Goal: Task Accomplishment & Management: Manage account settings

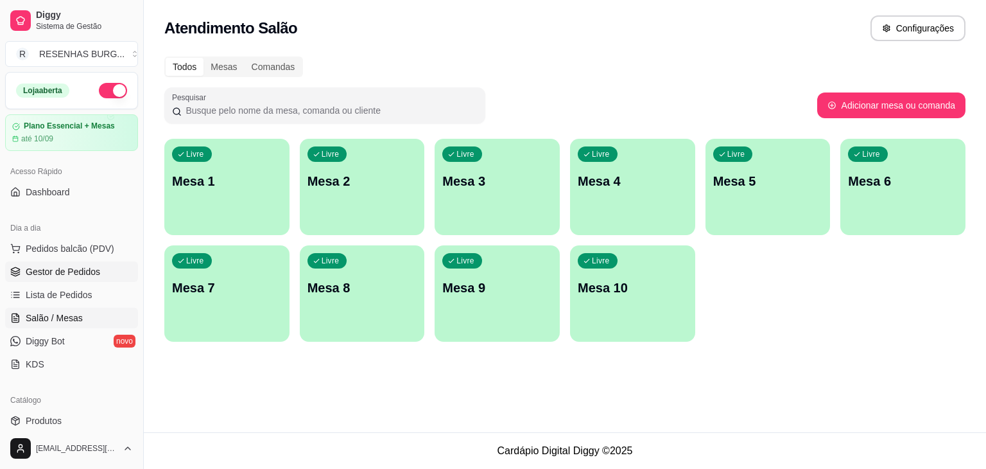
click at [83, 268] on span "Gestor de Pedidos" at bounding box center [63, 271] width 74 height 13
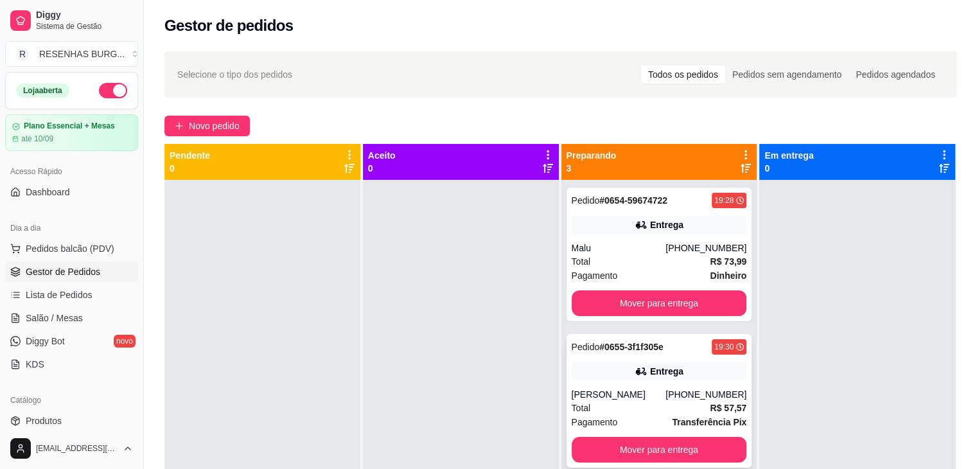
click at [624, 399] on div "[PERSON_NAME]" at bounding box center [618, 394] width 94 height 13
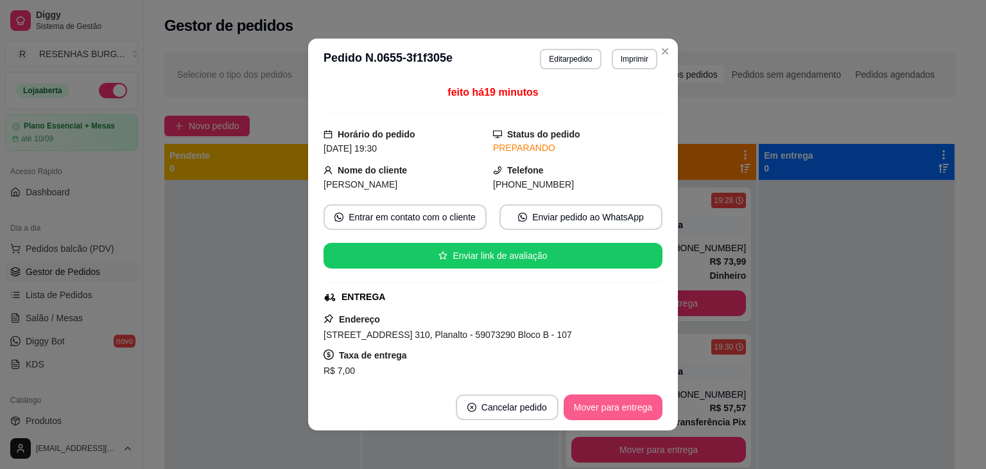
click at [586, 402] on button "Mover para entrega" at bounding box center [613, 407] width 99 height 26
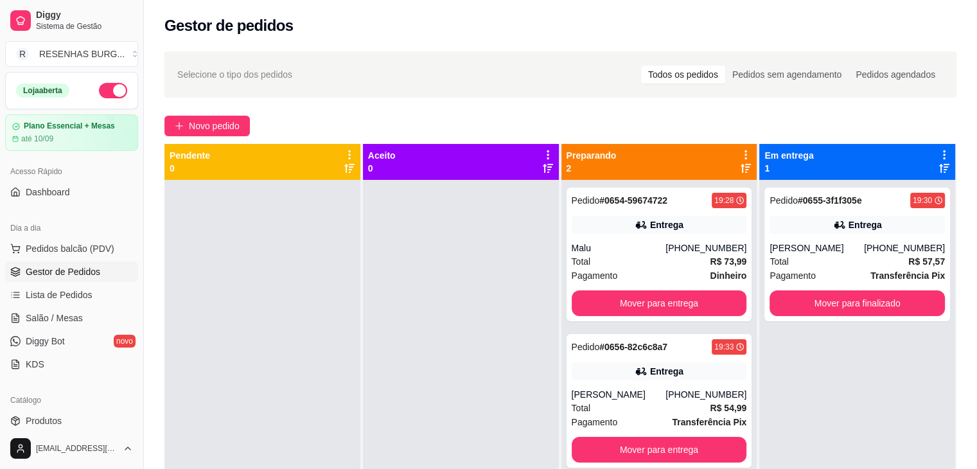
click at [844, 241] on div "[PERSON_NAME]" at bounding box center [816, 247] width 94 height 13
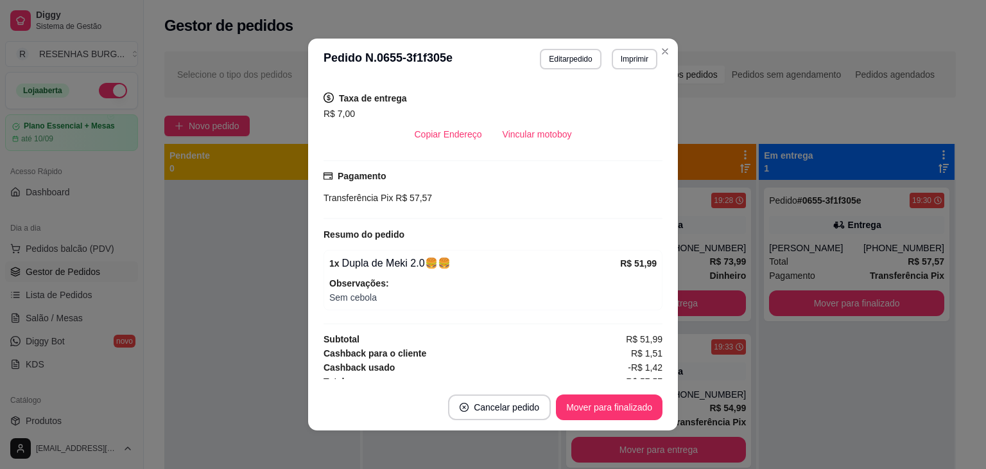
scroll to position [265, 0]
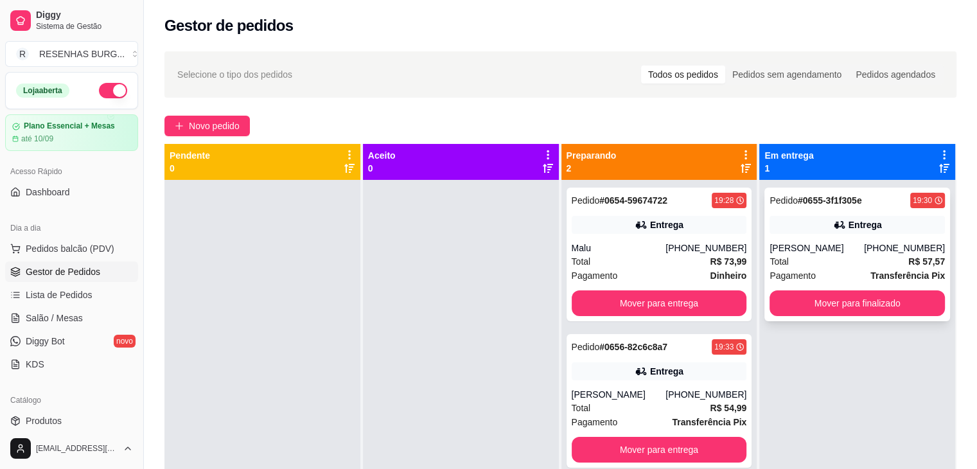
click at [804, 222] on div "Entrega" at bounding box center [856, 225] width 175 height 18
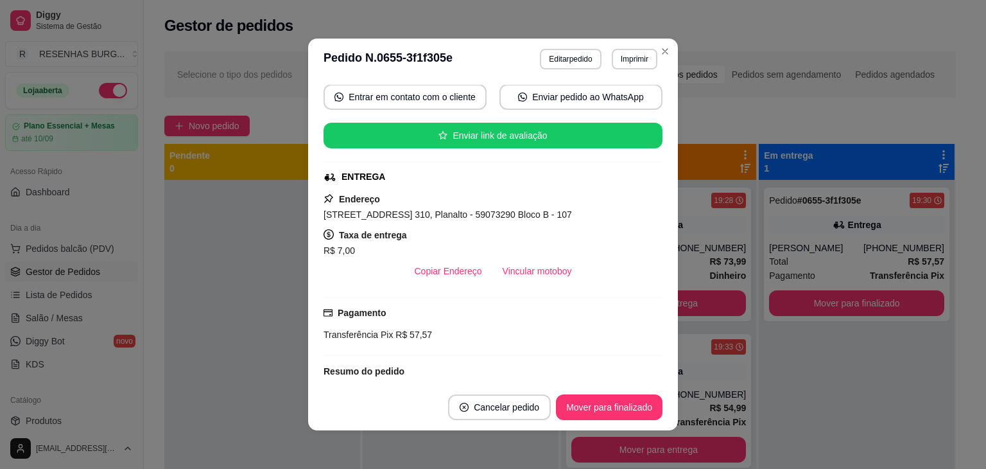
scroll to position [128, 0]
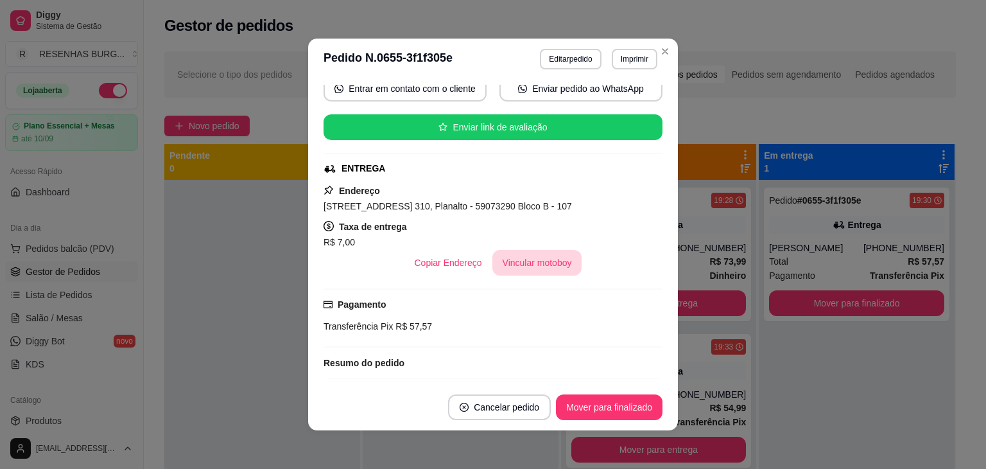
click at [505, 257] on button "Vincular motoboy" at bounding box center [537, 263] width 90 height 26
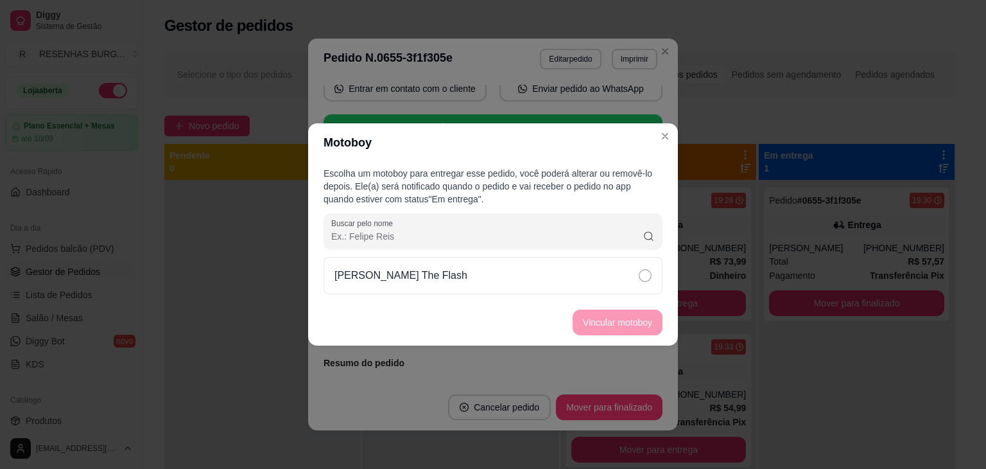
click at [618, 283] on div "[PERSON_NAME] The Flash" at bounding box center [493, 275] width 339 height 37
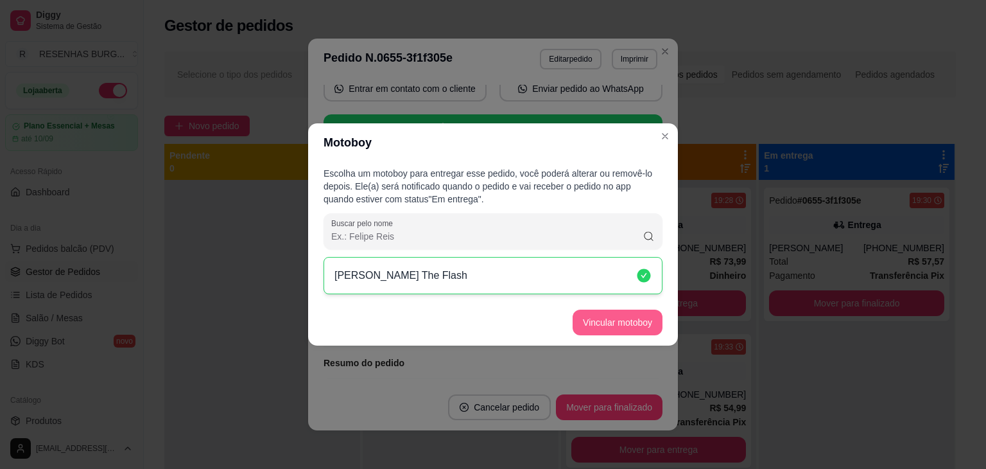
click at [631, 314] on button "Vincular motoboy" at bounding box center [618, 322] width 90 height 26
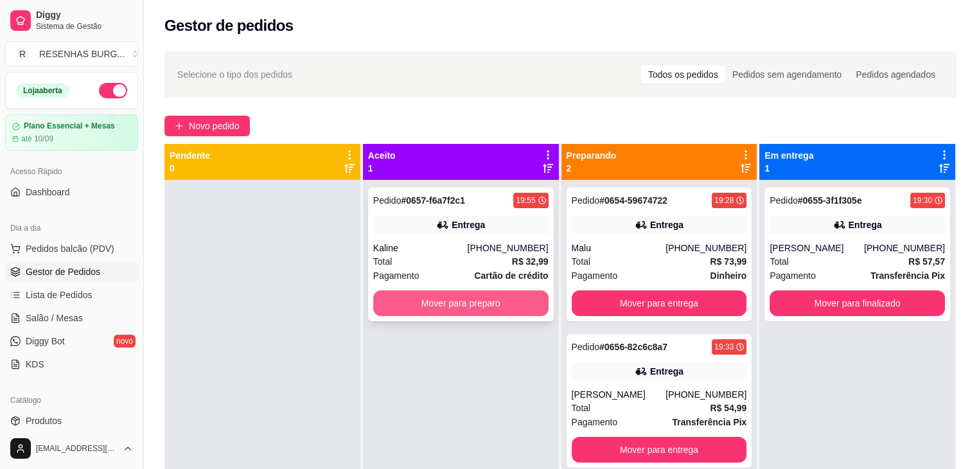
click at [469, 300] on button "Mover para preparo" at bounding box center [460, 303] width 175 height 26
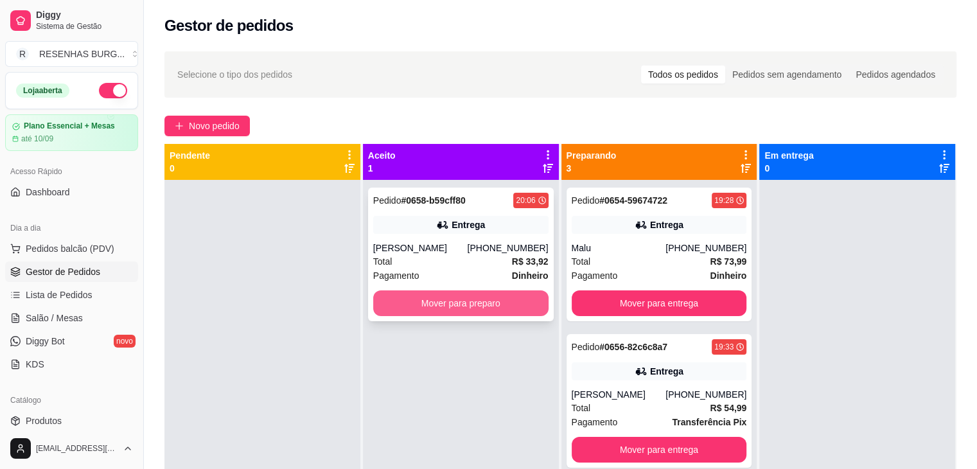
click at [470, 302] on button "Mover para preparo" at bounding box center [460, 303] width 175 height 26
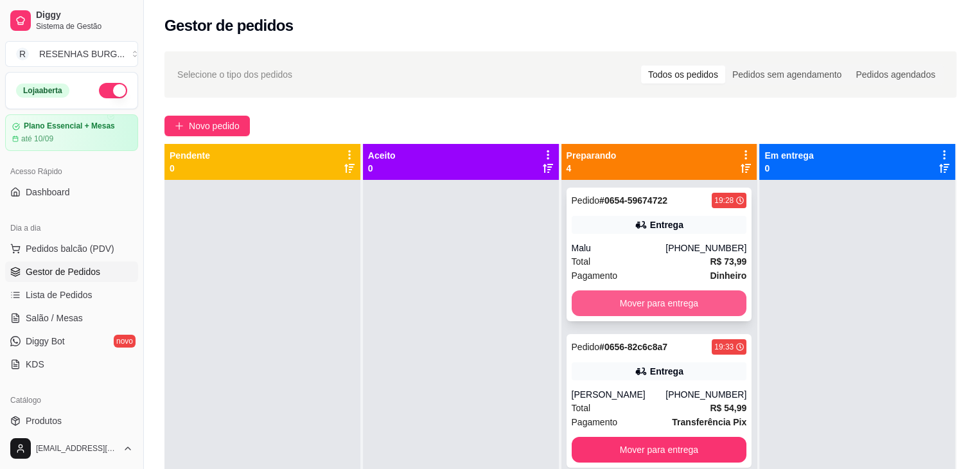
click at [627, 303] on button "Mover para entrega" at bounding box center [658, 303] width 175 height 26
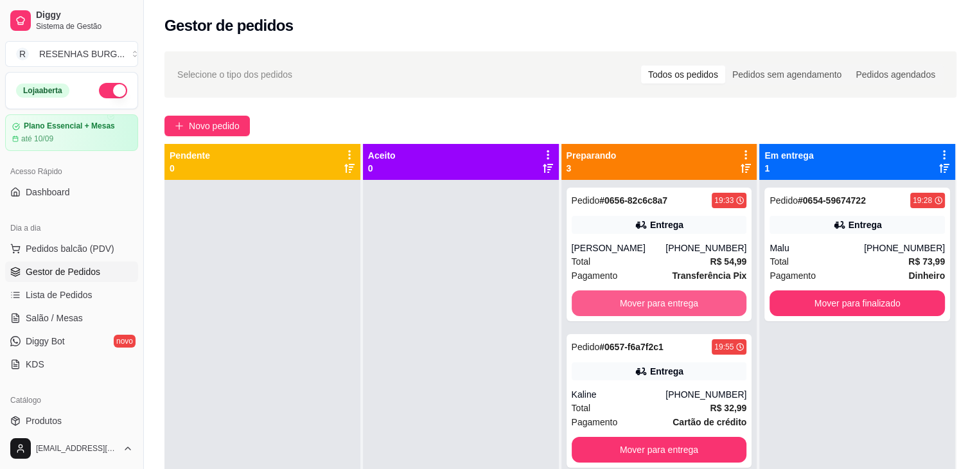
click at [627, 302] on button "Mover para entrega" at bounding box center [658, 303] width 175 height 26
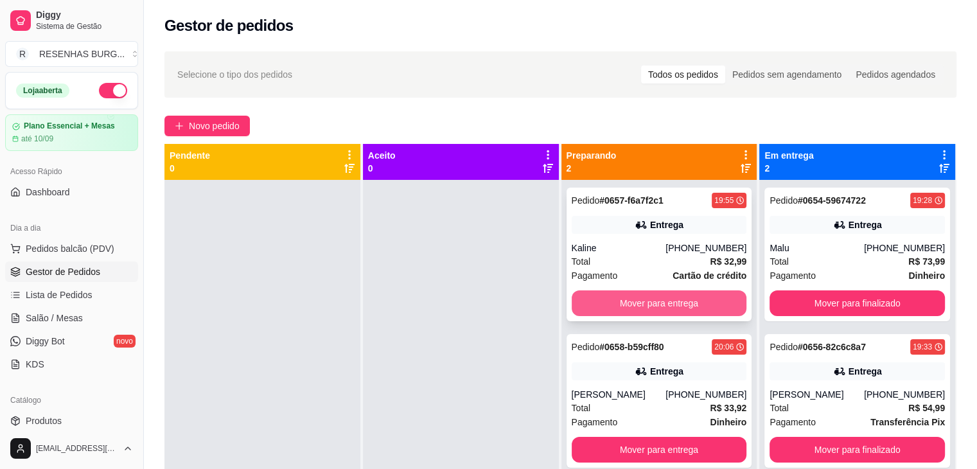
click at [627, 300] on button "Mover para entrega" at bounding box center [658, 303] width 175 height 26
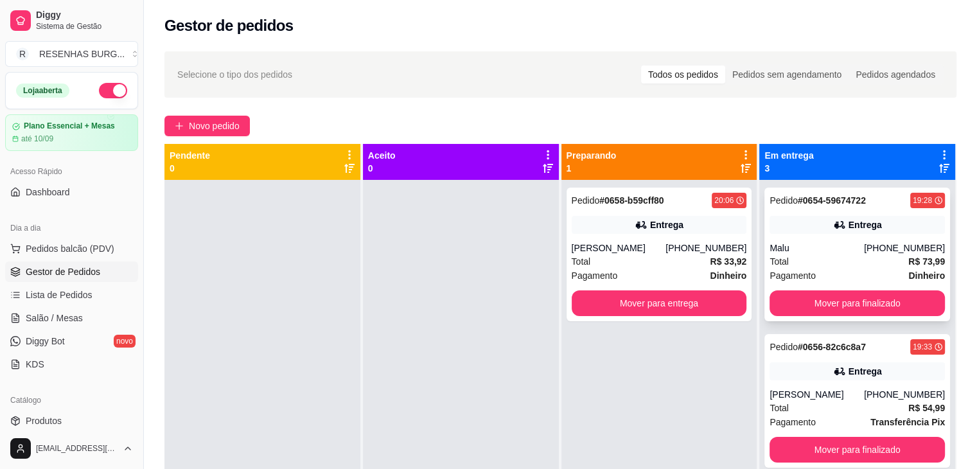
click at [842, 238] on div "Pedido # 0654-59674722 19:28 Entrega Malu [PHONE_NUMBER] Total R$ 73,99 Pagamen…" at bounding box center [857, 254] width 186 height 134
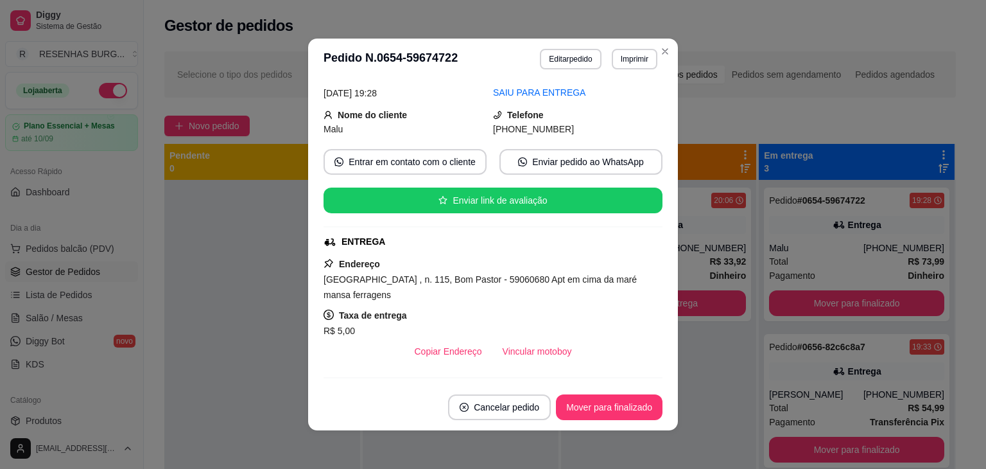
scroll to position [64, 0]
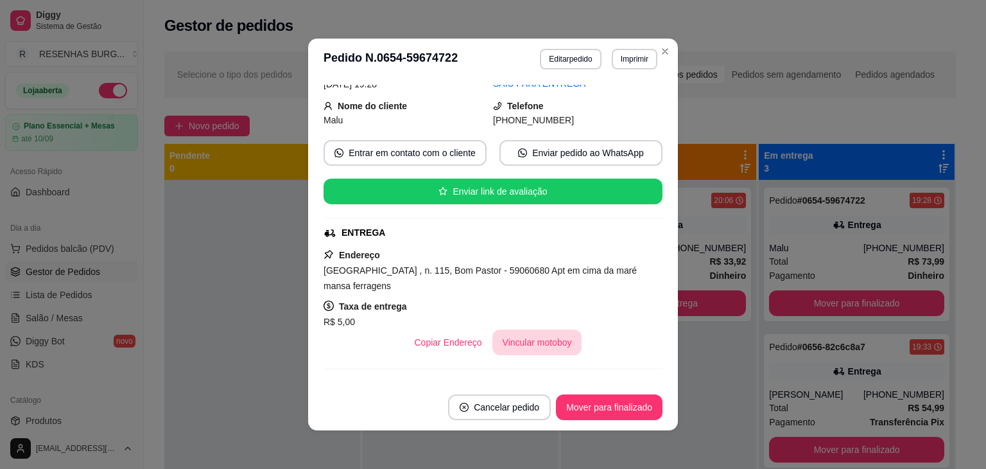
click at [534, 349] on button "Vincular motoboy" at bounding box center [537, 342] width 90 height 26
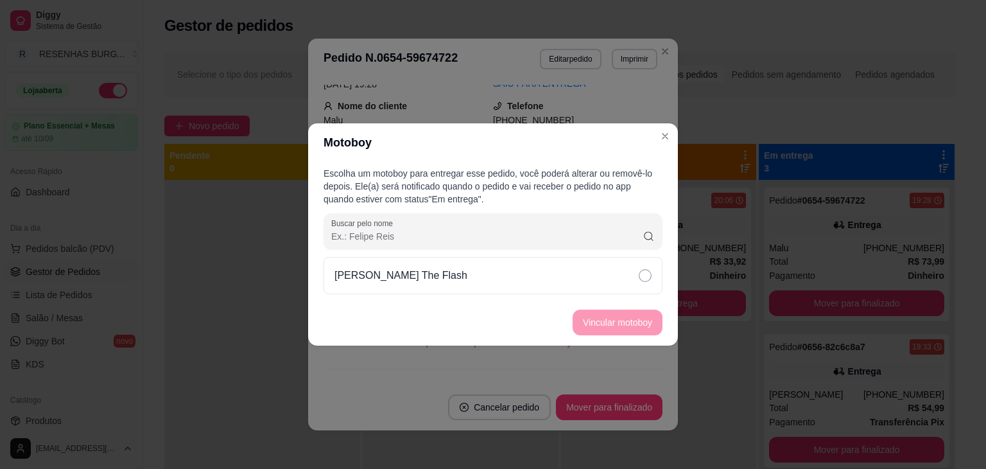
click at [640, 279] on icon at bounding box center [645, 275] width 13 height 13
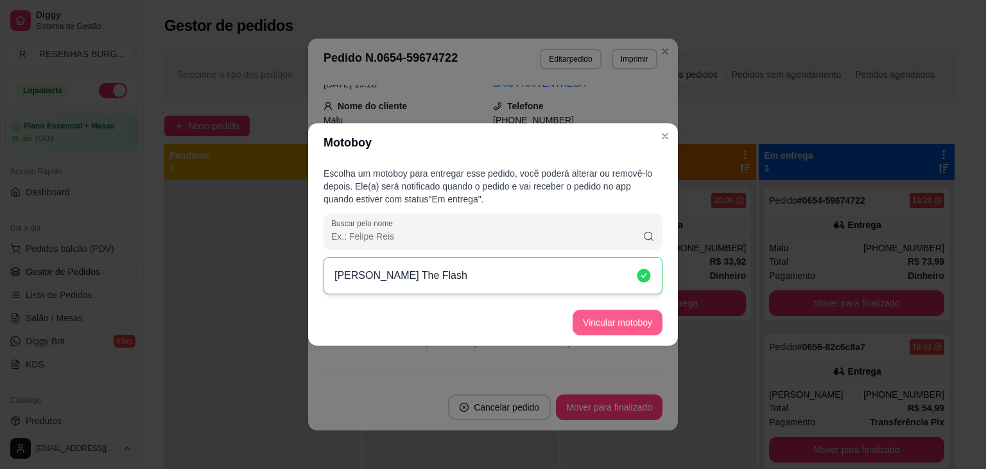
click at [616, 327] on button "Vincular motoboy" at bounding box center [618, 322] width 90 height 26
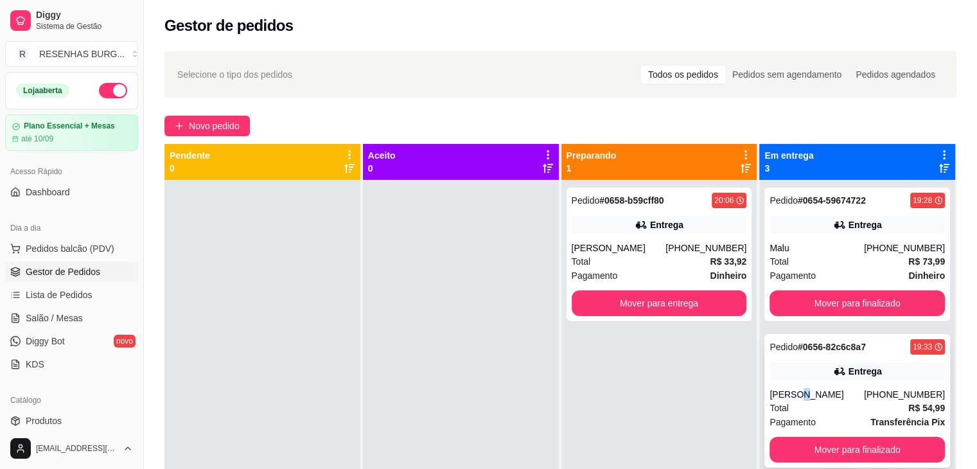
click at [788, 399] on div "[PERSON_NAME]" at bounding box center [816, 394] width 94 height 13
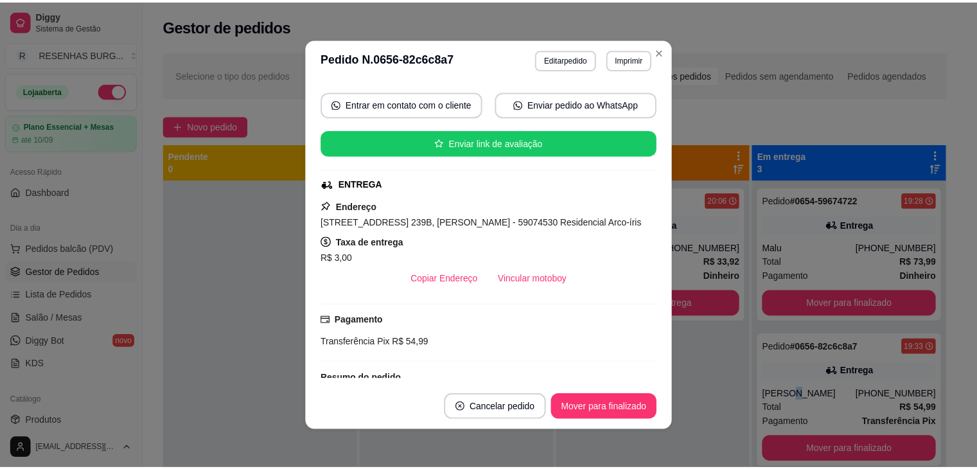
scroll to position [128, 0]
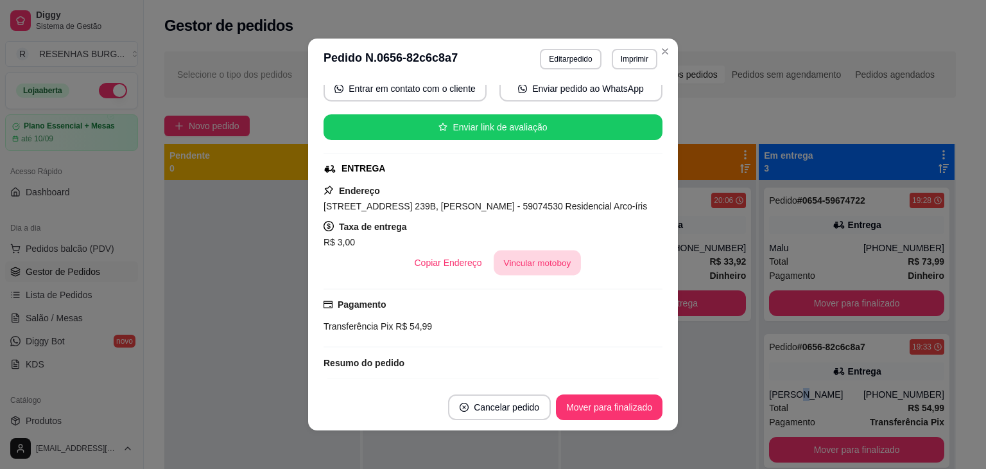
click at [542, 259] on button "Vincular motoboy" at bounding box center [537, 262] width 87 height 25
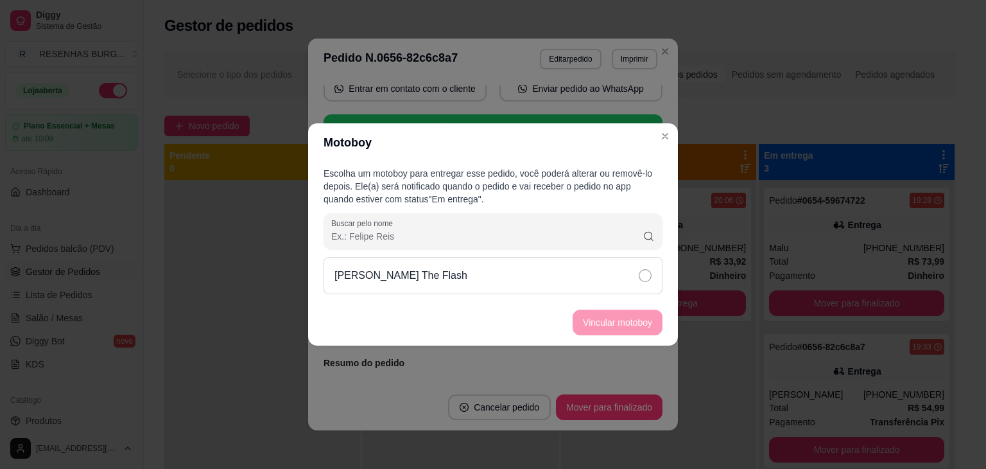
click at [623, 276] on div "[PERSON_NAME] The Flash" at bounding box center [493, 275] width 339 height 37
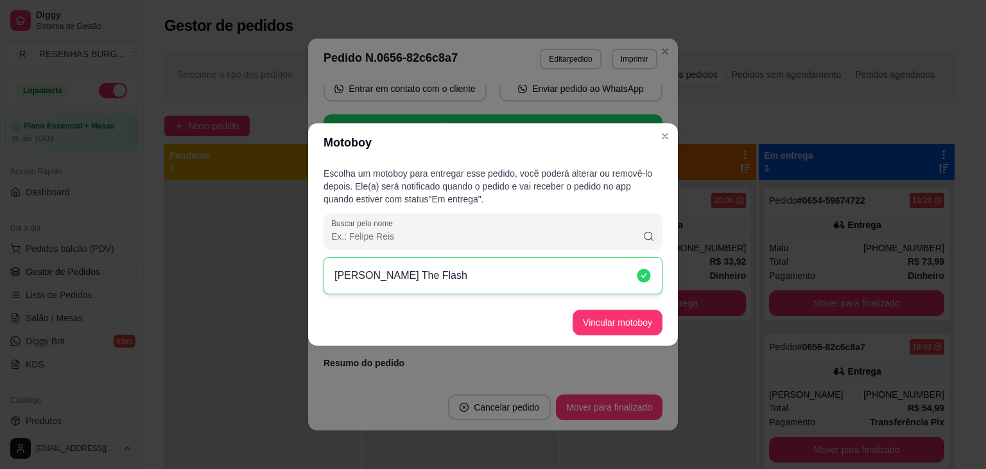
click at [627, 322] on button "Vincular motoboy" at bounding box center [618, 322] width 90 height 26
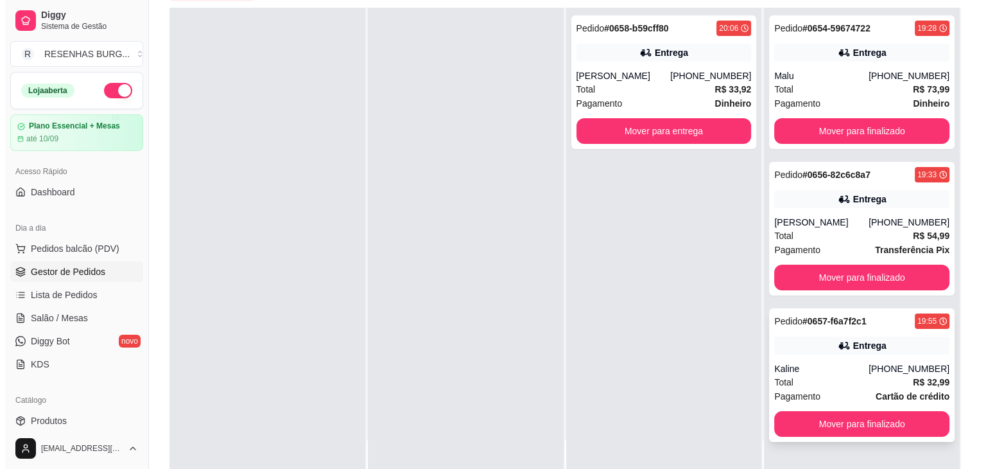
scroll to position [195, 0]
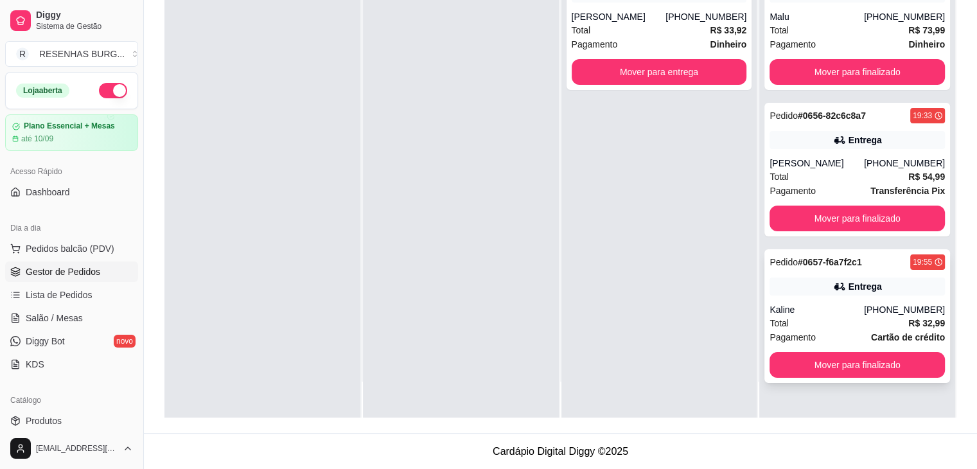
click at [823, 322] on div "Total R$ 32,99" at bounding box center [856, 323] width 175 height 14
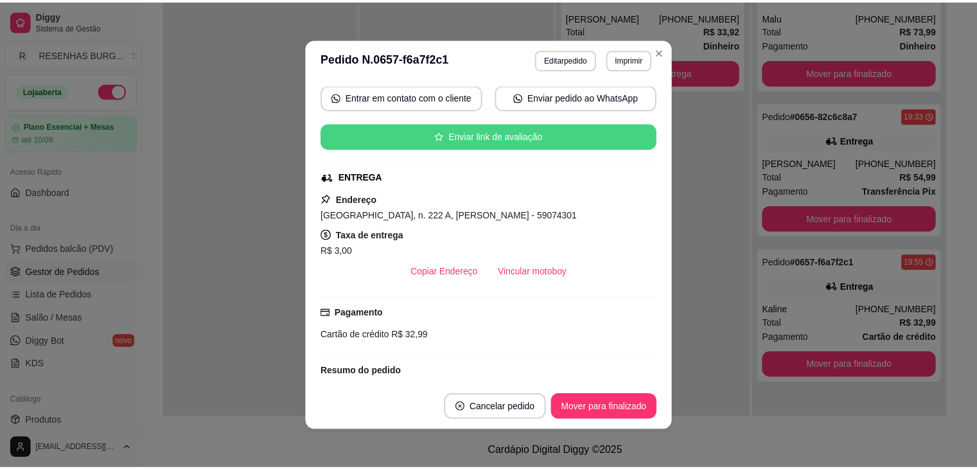
scroll to position [128, 0]
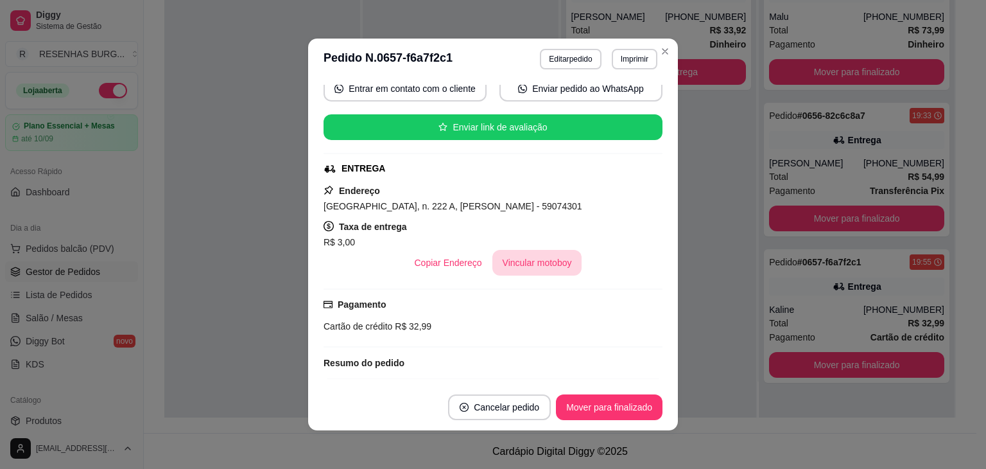
click at [514, 253] on button "Vincular motoboy" at bounding box center [537, 263] width 90 height 26
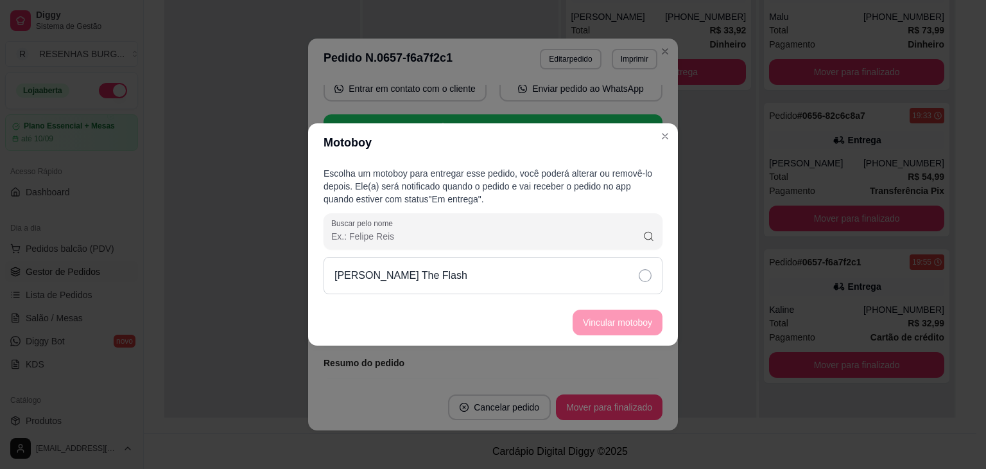
click at [607, 281] on div "[PERSON_NAME] The Flash" at bounding box center [493, 275] width 339 height 37
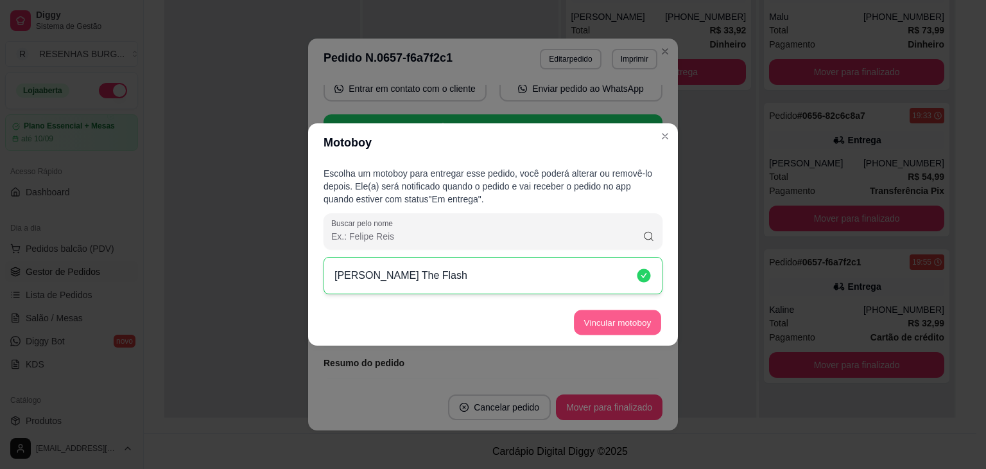
click at [618, 327] on button "Vincular motoboy" at bounding box center [617, 322] width 87 height 25
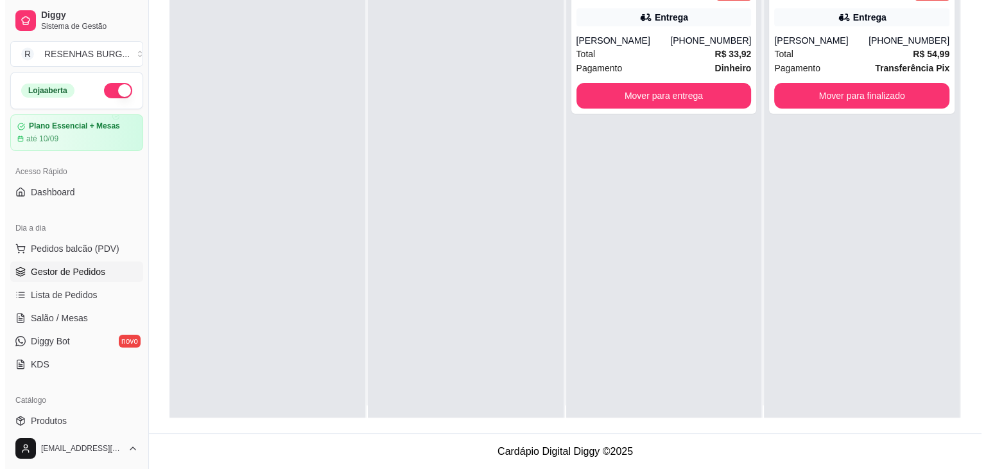
scroll to position [0, 0]
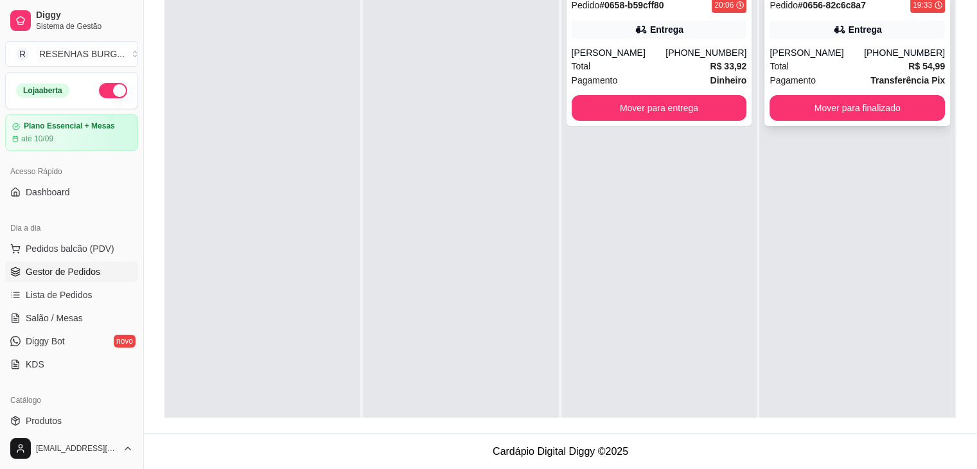
click at [864, 50] on div "[PERSON_NAME]" at bounding box center [816, 52] width 94 height 13
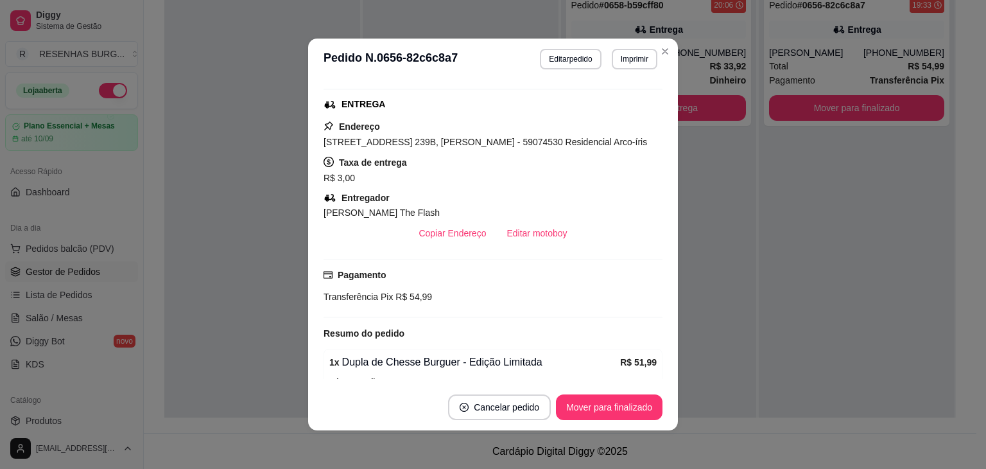
scroll to position [257, 0]
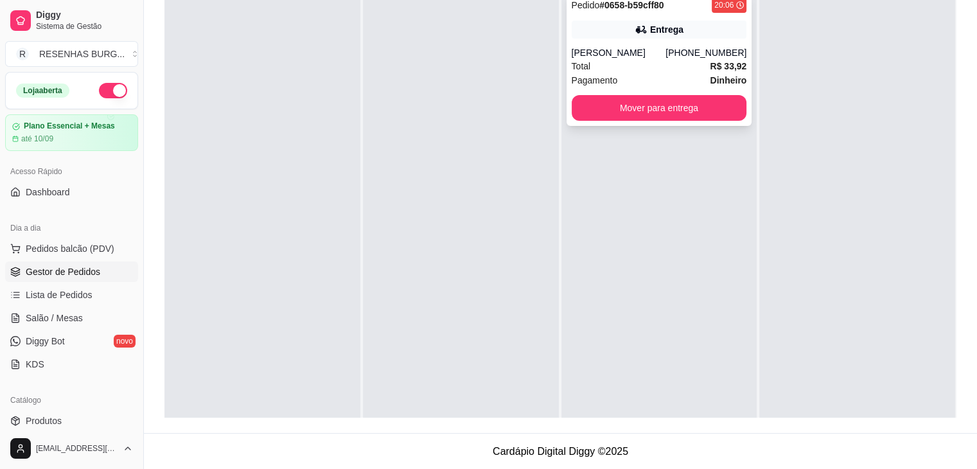
click at [639, 37] on div "Entrega" at bounding box center [658, 30] width 175 height 18
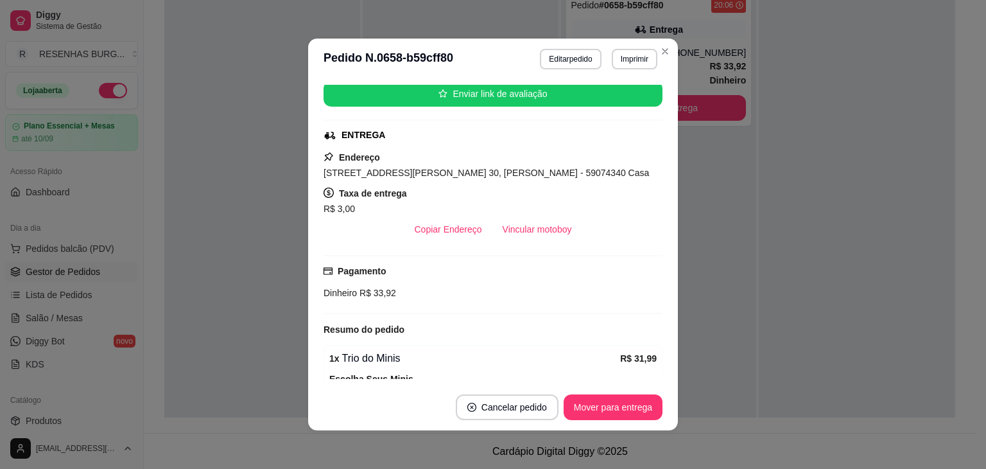
scroll to position [193, 0]
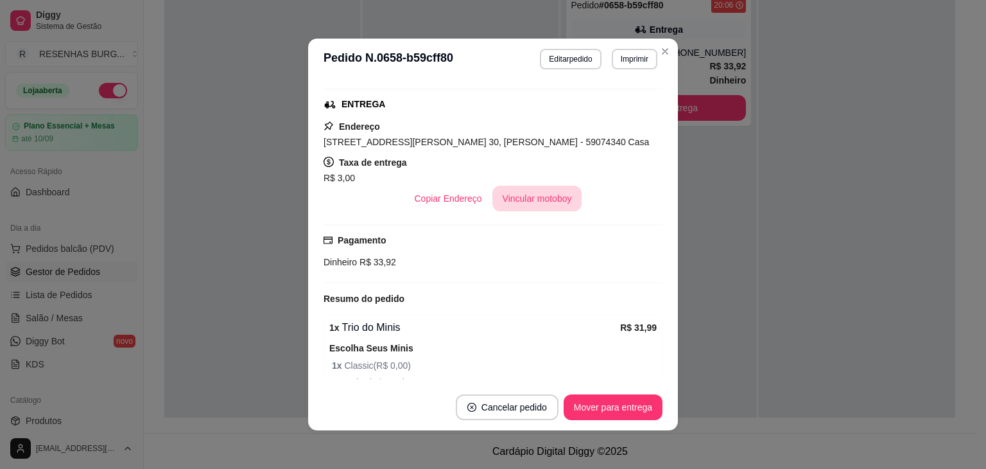
click at [519, 201] on button "Vincular motoboy" at bounding box center [537, 199] width 90 height 26
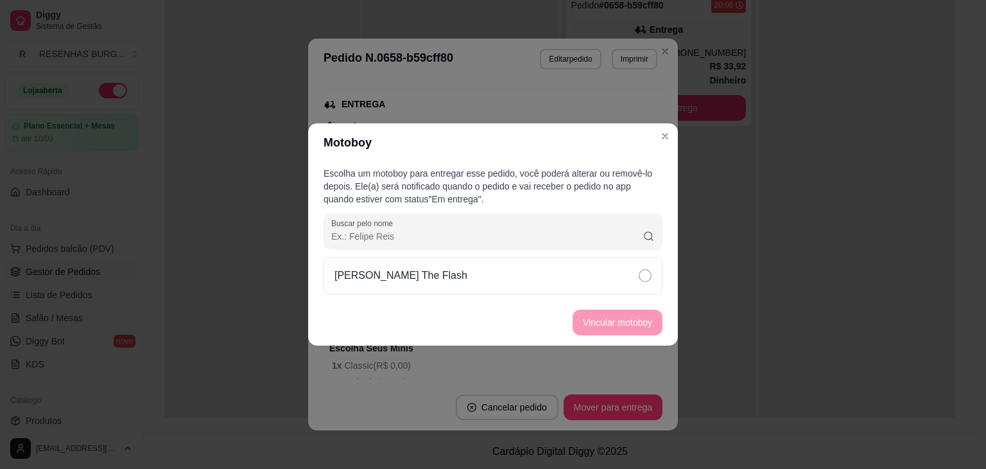
click at [609, 279] on div "[PERSON_NAME] The Flash" at bounding box center [493, 275] width 339 height 37
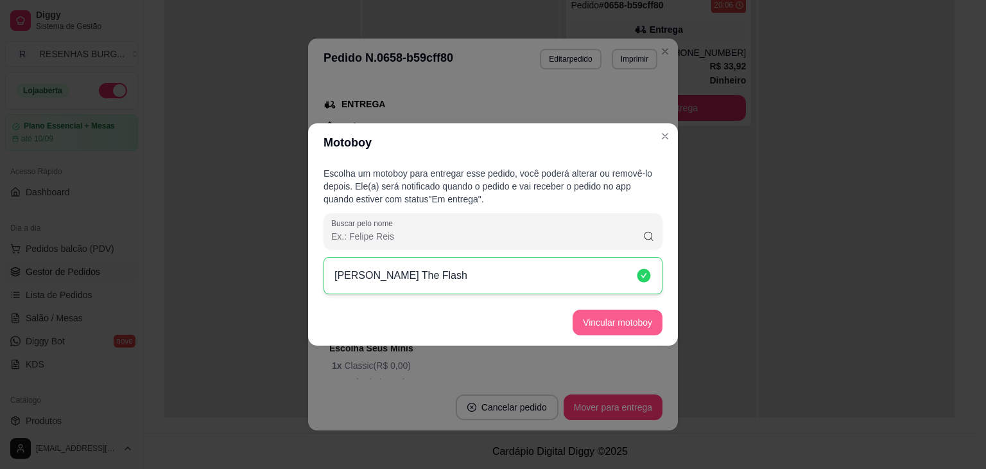
click at [629, 318] on button "Vincular motoboy" at bounding box center [618, 322] width 90 height 26
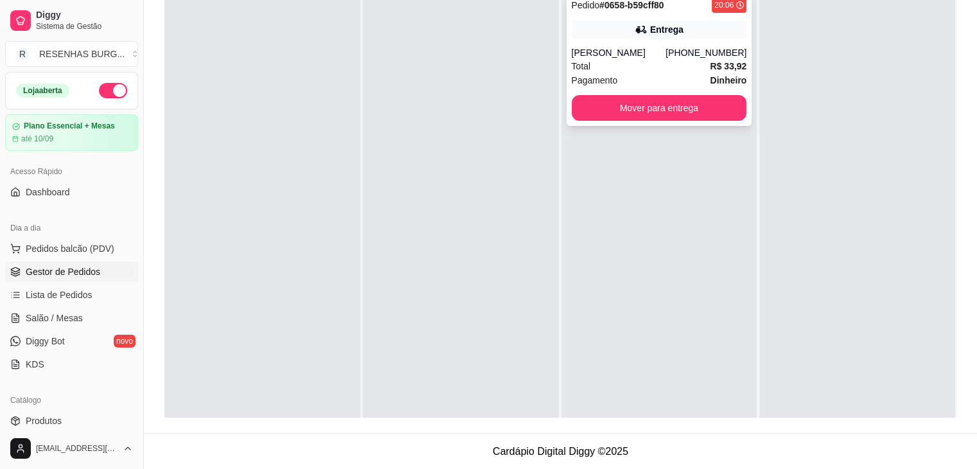
click at [609, 53] on div "[PERSON_NAME]" at bounding box center [618, 52] width 94 height 13
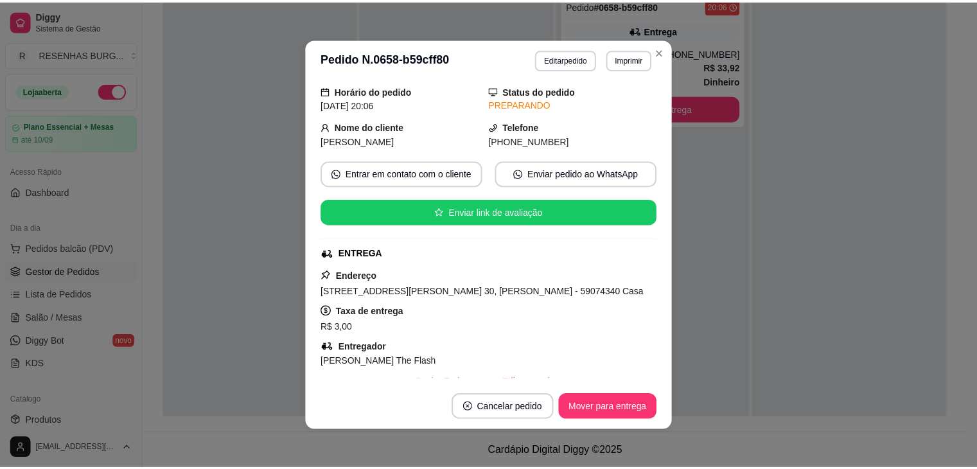
scroll to position [64, 0]
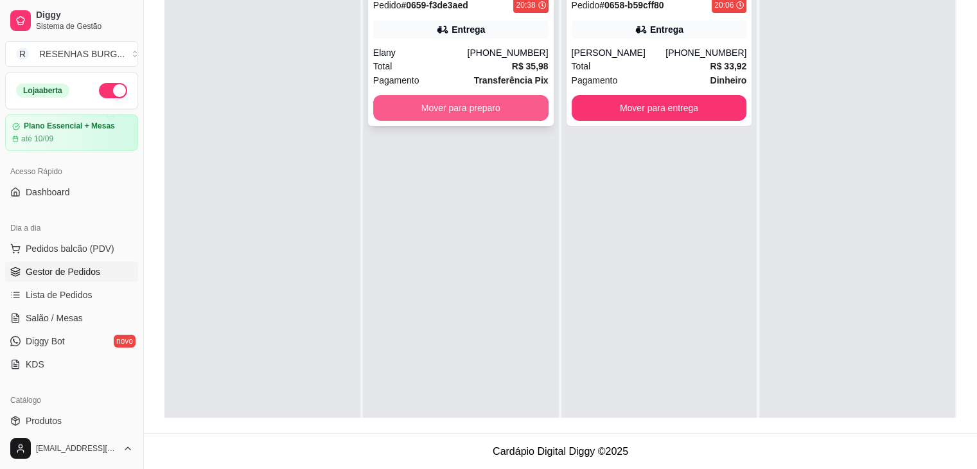
click at [423, 110] on button "Mover para preparo" at bounding box center [460, 108] width 175 height 26
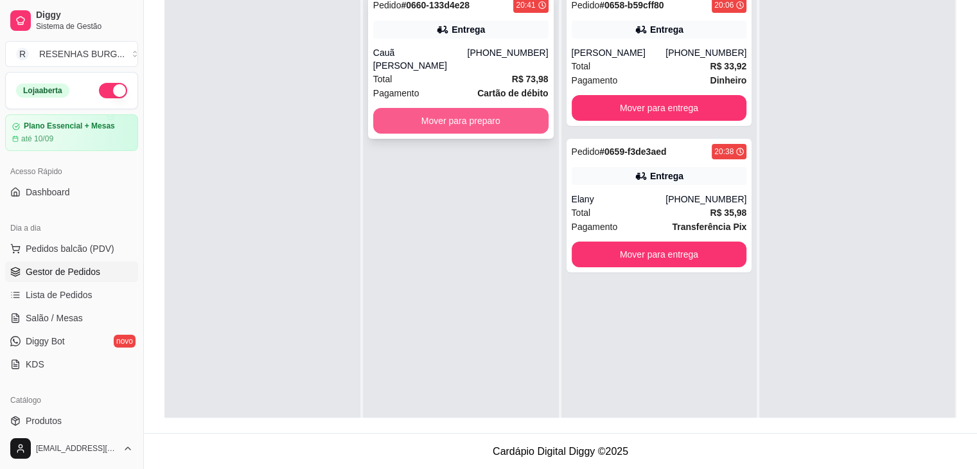
click at [465, 108] on button "Mover para preparo" at bounding box center [460, 121] width 175 height 26
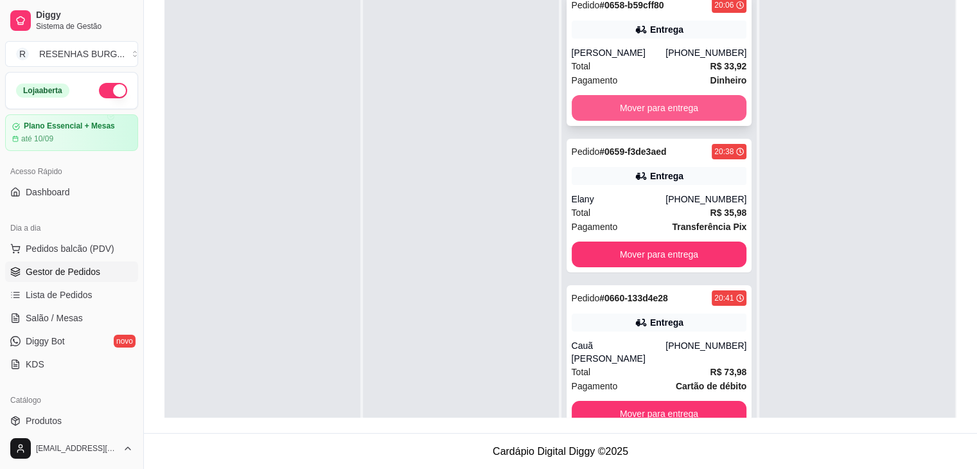
click at [724, 98] on button "Mover para entrega" at bounding box center [658, 108] width 175 height 26
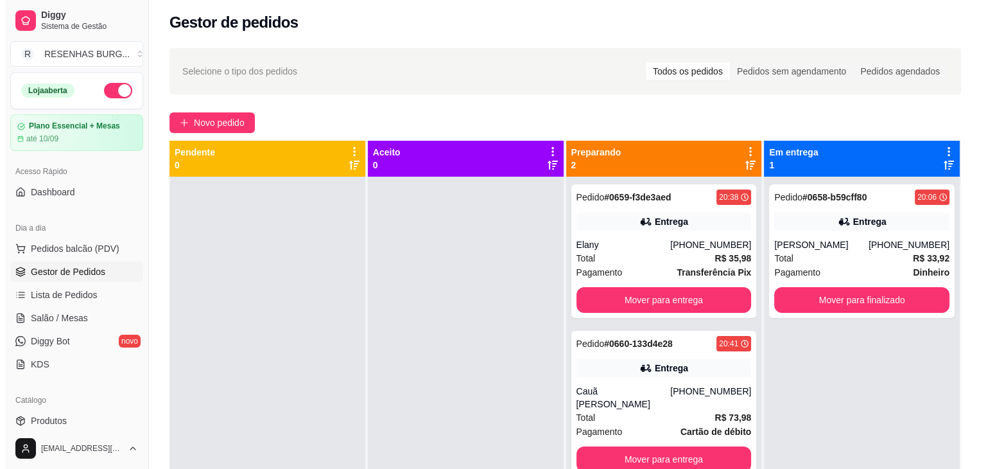
scroll to position [0, 0]
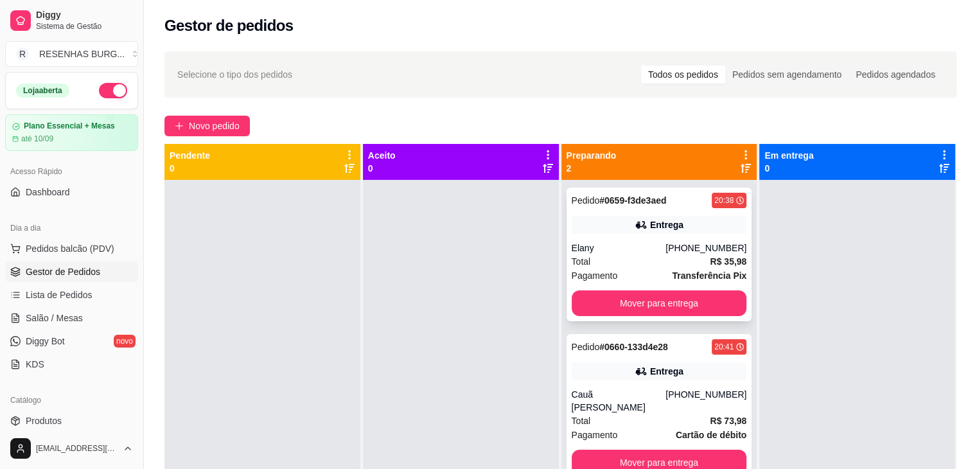
click at [611, 224] on div "Entrega" at bounding box center [658, 225] width 175 height 18
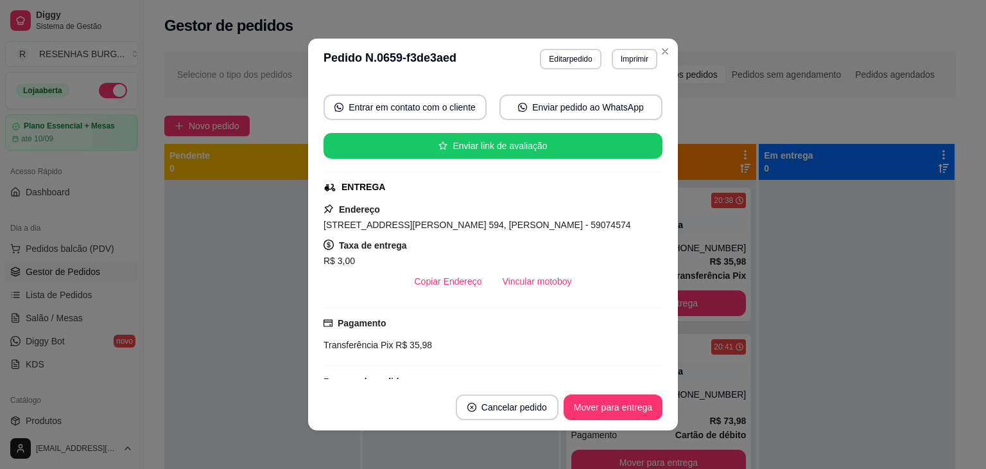
scroll to position [128, 0]
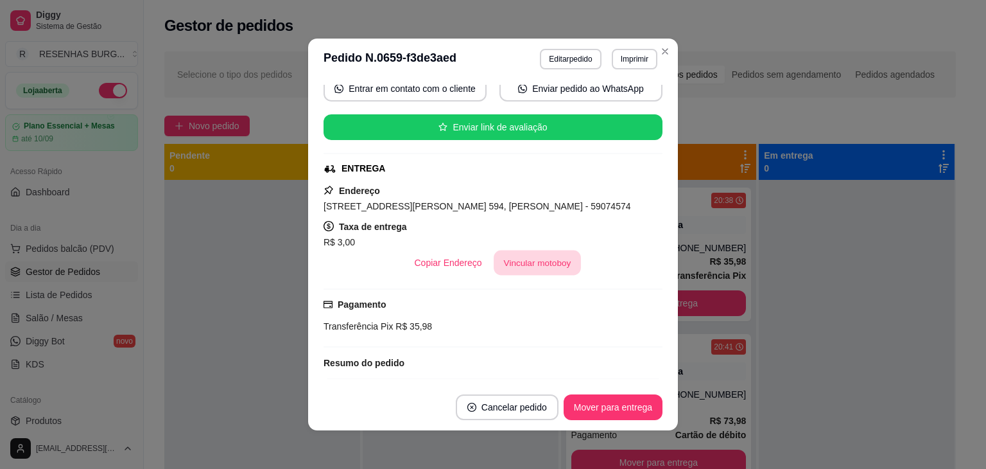
click at [550, 267] on button "Vincular motoboy" at bounding box center [537, 262] width 87 height 25
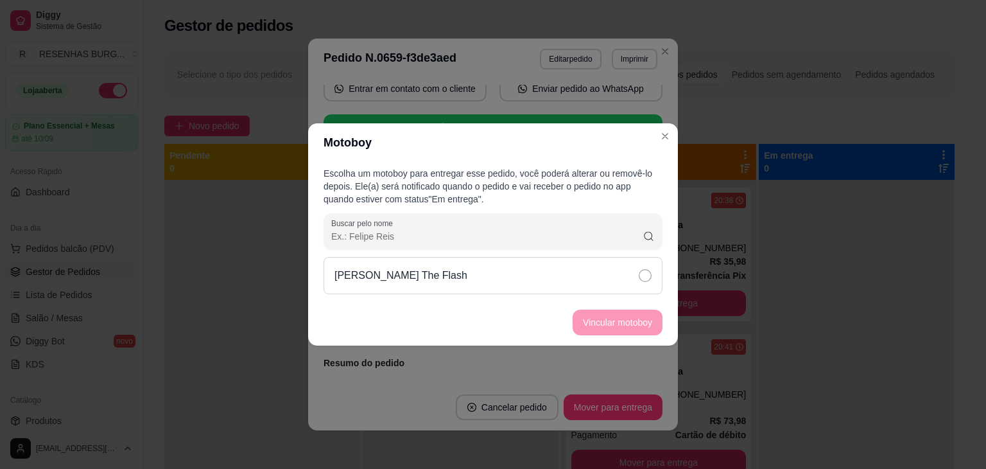
click at [620, 267] on div "[PERSON_NAME] The Flash" at bounding box center [493, 275] width 339 height 37
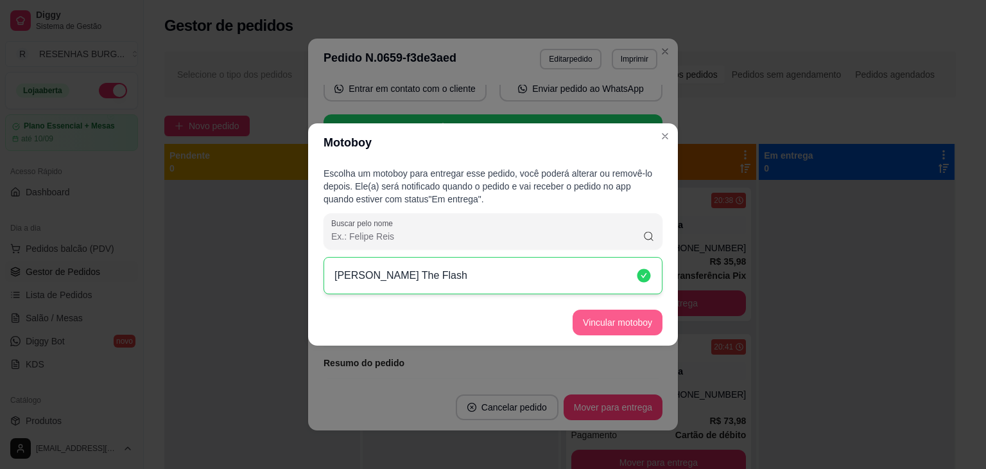
click at [630, 326] on button "Vincular motoboy" at bounding box center [618, 322] width 90 height 26
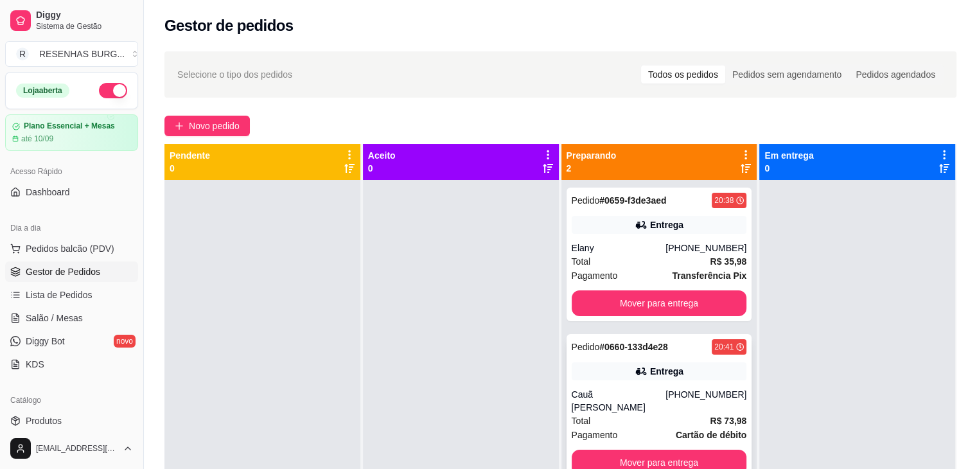
click at [611, 380] on div "Pedido # 0660-133d4e28 20:41 Entrega Cauã [PERSON_NAME] [PHONE_NUMBER] Total R$…" at bounding box center [659, 407] width 186 height 146
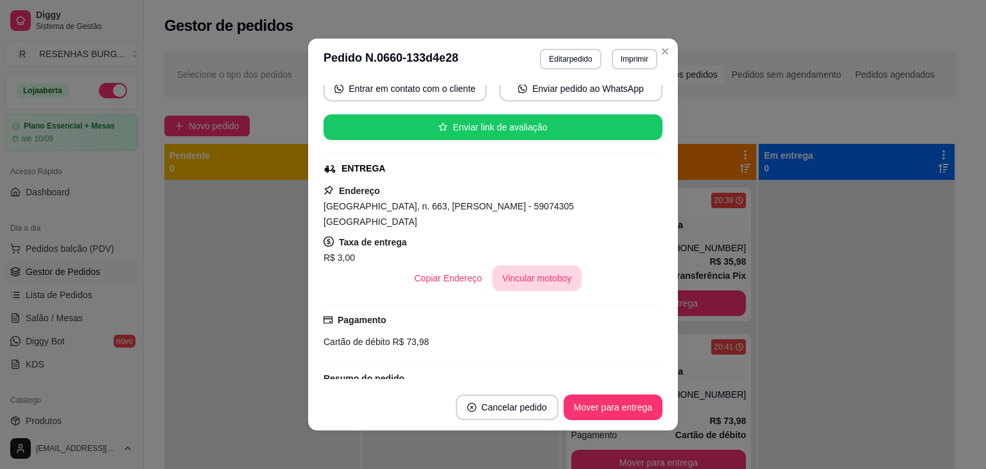
click at [540, 265] on button "Vincular motoboy" at bounding box center [537, 278] width 90 height 26
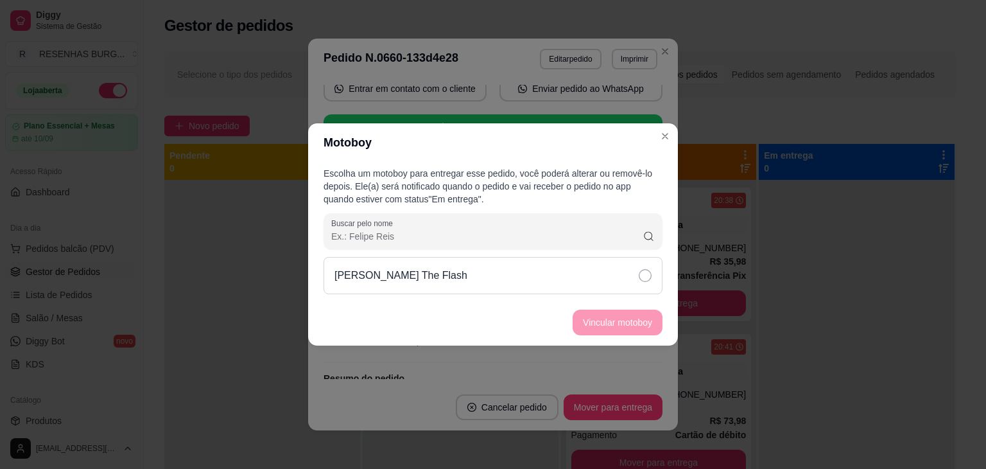
click at [622, 274] on div "[PERSON_NAME] The Flash" at bounding box center [493, 275] width 339 height 37
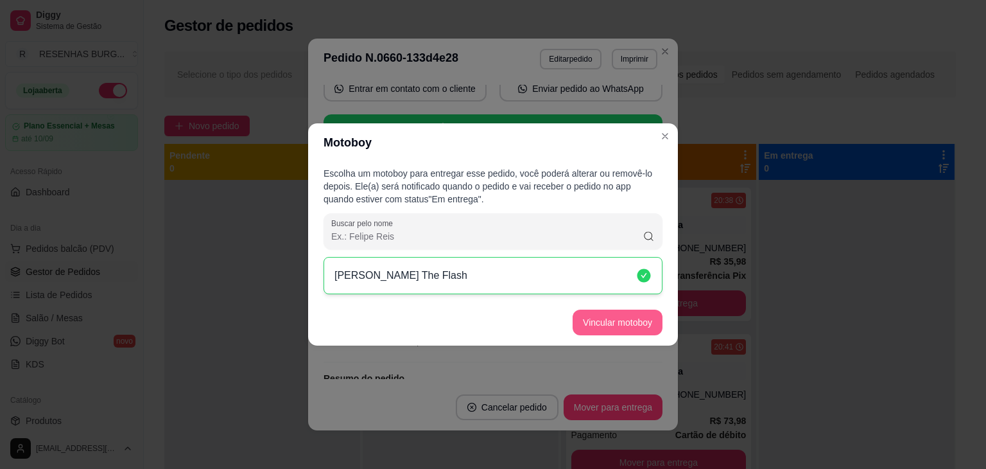
click at [640, 335] on button "Vincular motoboy" at bounding box center [618, 322] width 90 height 26
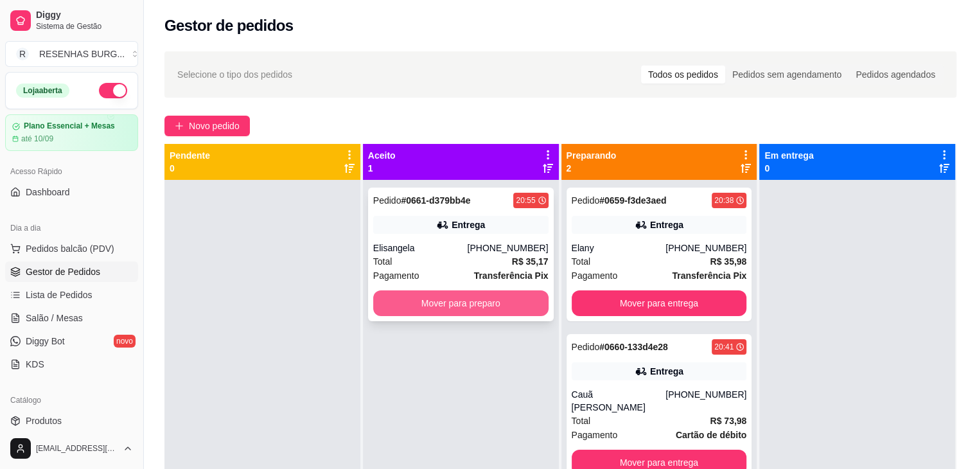
click at [482, 306] on button "Mover para preparo" at bounding box center [460, 303] width 175 height 26
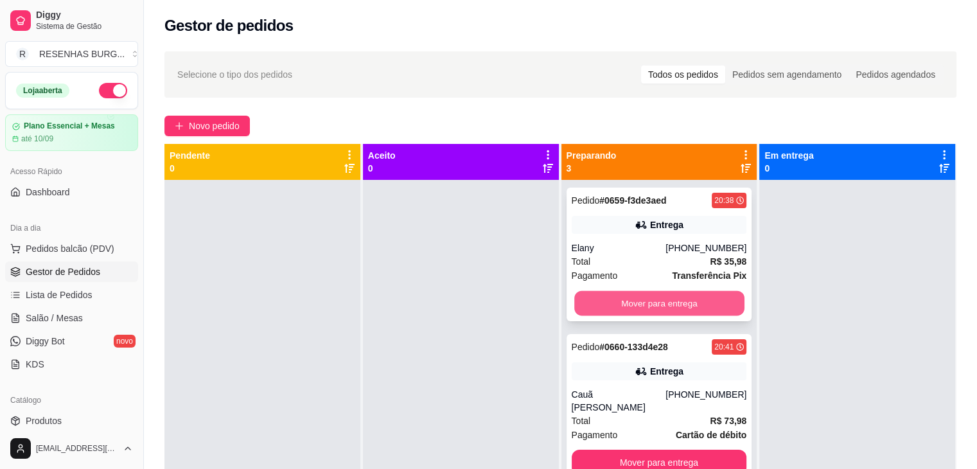
click at [617, 296] on button "Mover para entrega" at bounding box center [659, 303] width 170 height 25
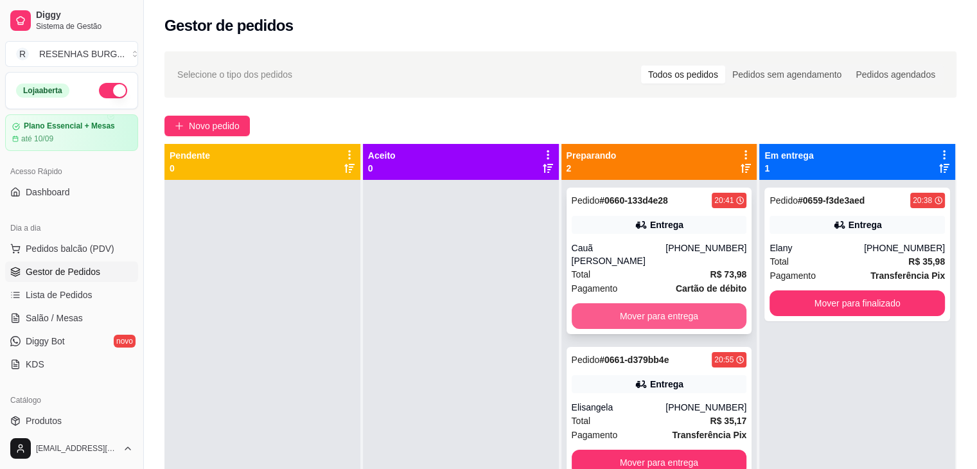
click at [619, 304] on button "Mover para entrega" at bounding box center [658, 316] width 175 height 26
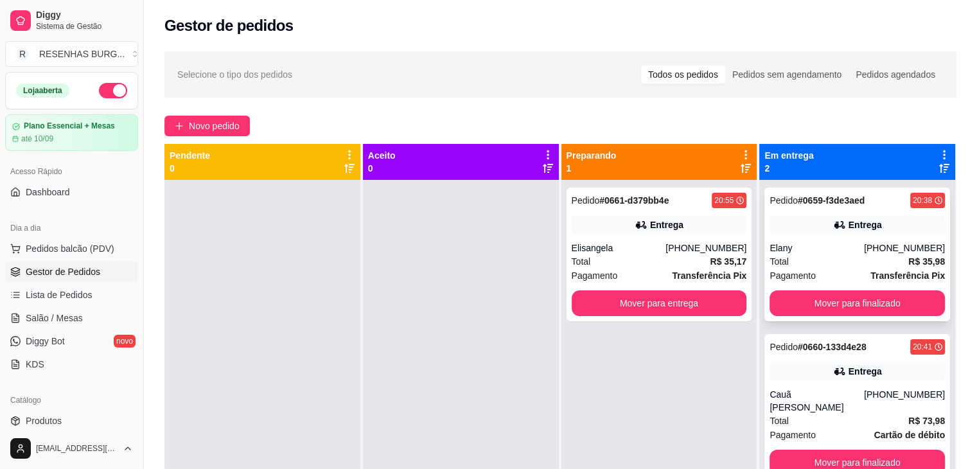
click at [835, 237] on div "Pedido # 0659-f3de3aed 20:38 Entrega Elany [PHONE_NUMBER] Total R$ 35,98 Pagame…" at bounding box center [857, 254] width 186 height 134
click at [865, 413] on div "Total R$ 73,98" at bounding box center [856, 420] width 175 height 14
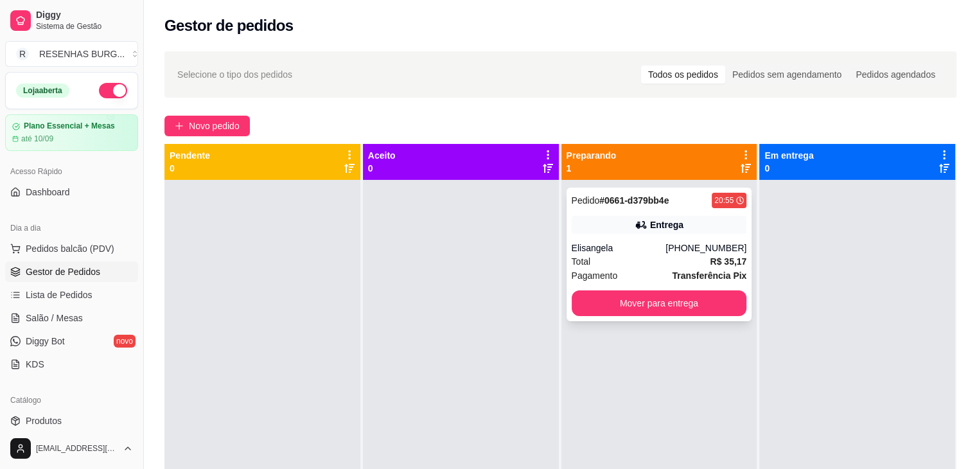
click at [634, 214] on div "Pedido # 0661-d379bb4e 20:55 Entrega Elisangela [PHONE_NUMBER] Total R$ 35,17 P…" at bounding box center [659, 254] width 186 height 134
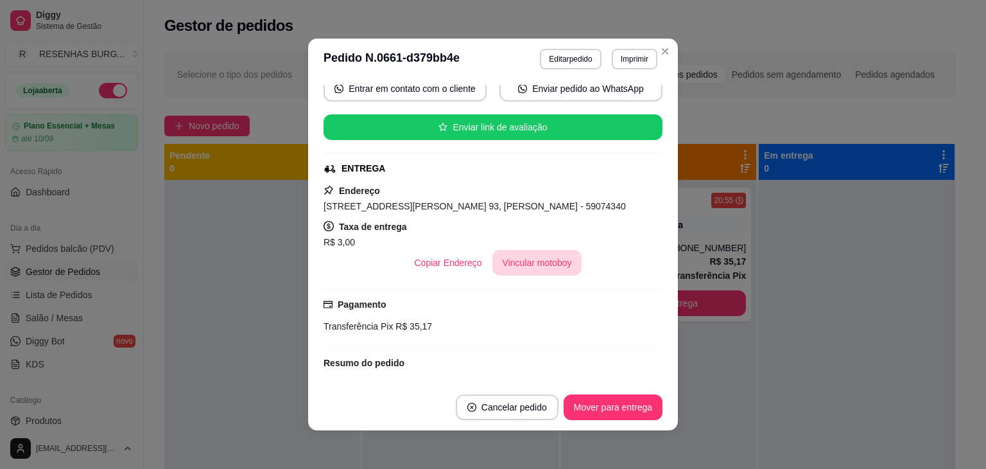
click at [530, 260] on button "Vincular motoboy" at bounding box center [537, 263] width 90 height 26
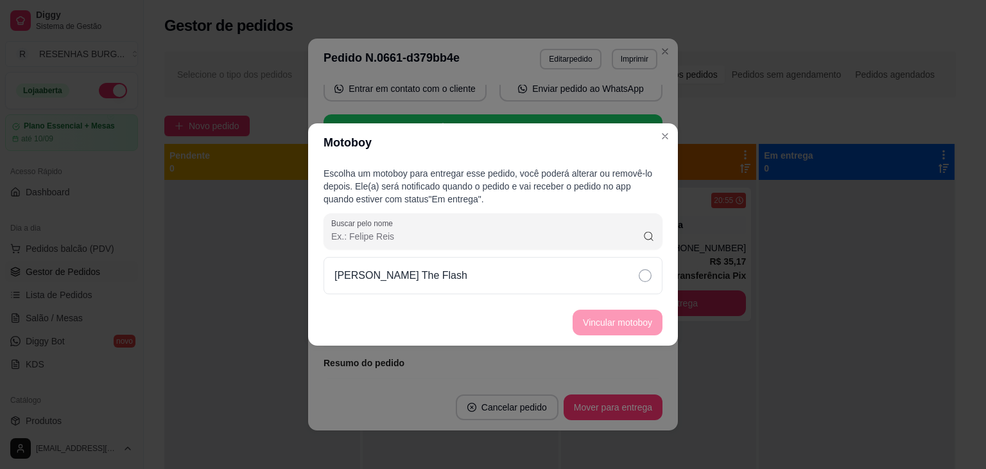
click at [642, 281] on icon at bounding box center [645, 275] width 13 height 13
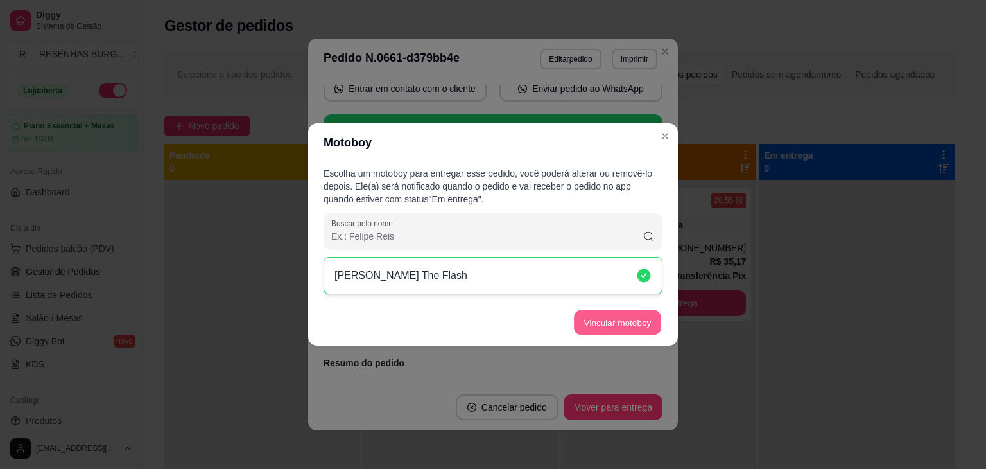
click at [631, 329] on button "Vincular motoboy" at bounding box center [617, 322] width 87 height 25
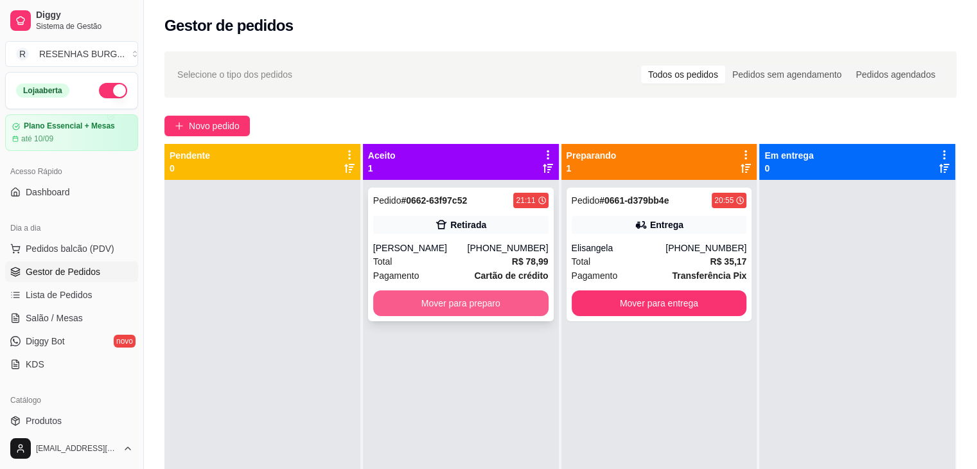
click at [467, 302] on button "Mover para preparo" at bounding box center [460, 303] width 175 height 26
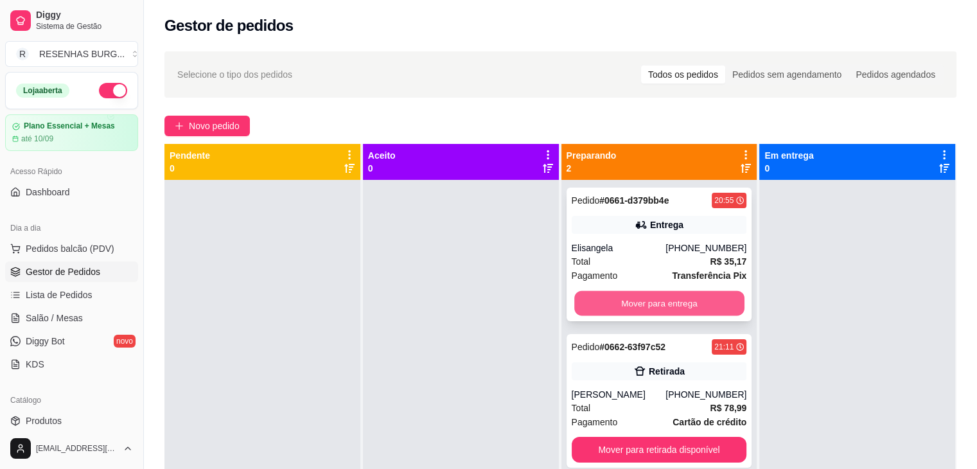
click at [714, 304] on button "Mover para entrega" at bounding box center [659, 303] width 170 height 25
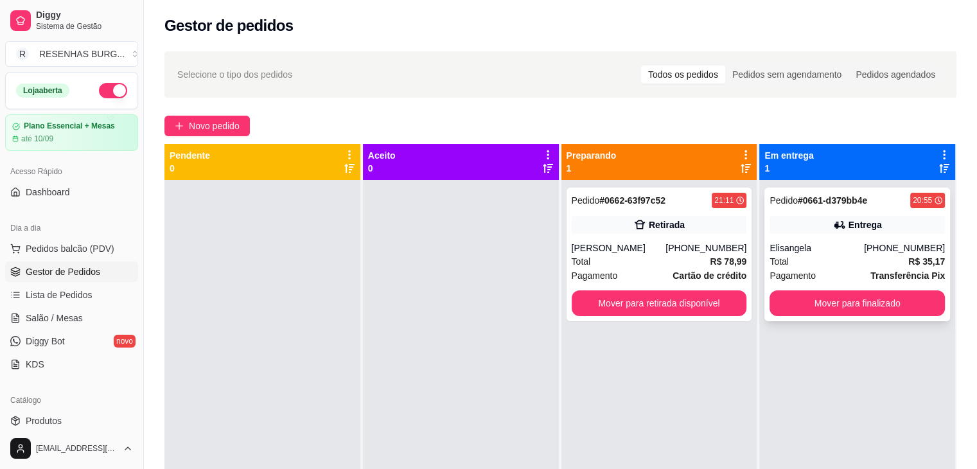
click at [883, 238] on div "Pedido # 0661-d379bb4e 20:55 Entrega Elisangela [PHONE_NUMBER] Total R$ 35,17 P…" at bounding box center [857, 254] width 186 height 134
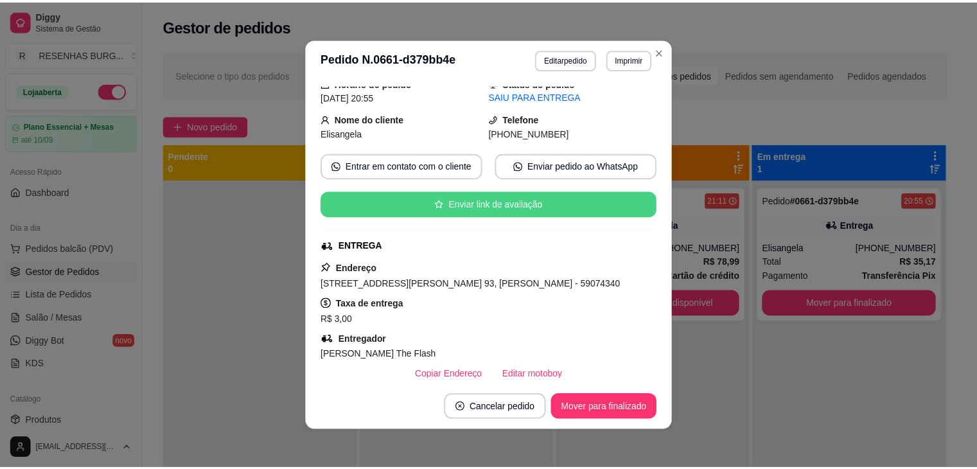
scroll to position [64, 0]
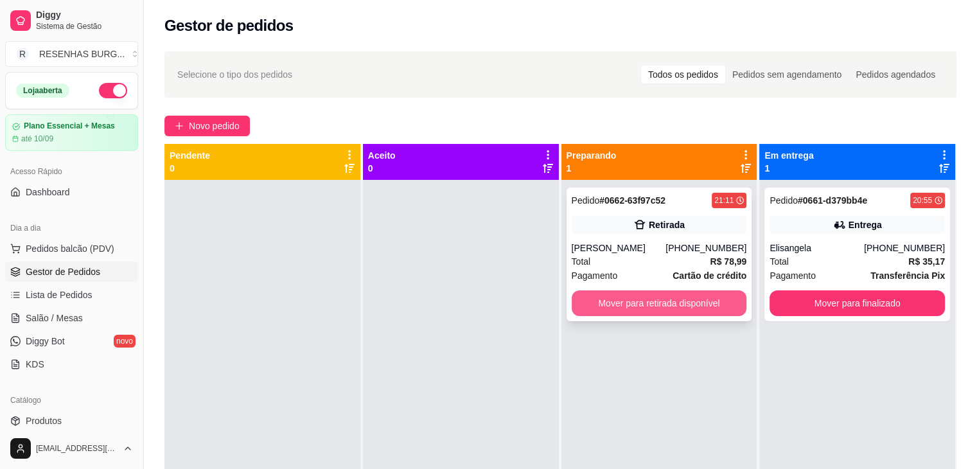
click at [675, 302] on button "Mover para retirada disponível" at bounding box center [658, 303] width 175 height 26
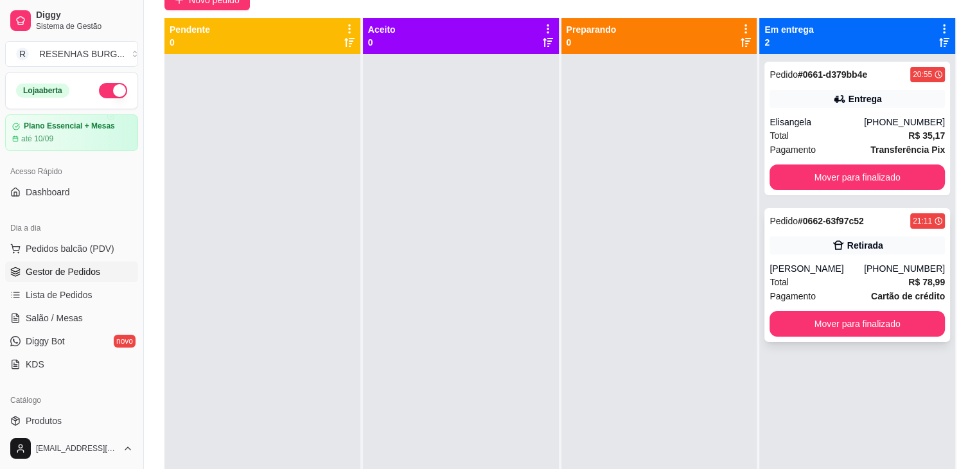
scroll to position [128, 0]
